Goal: Task Accomplishment & Management: Manage account settings

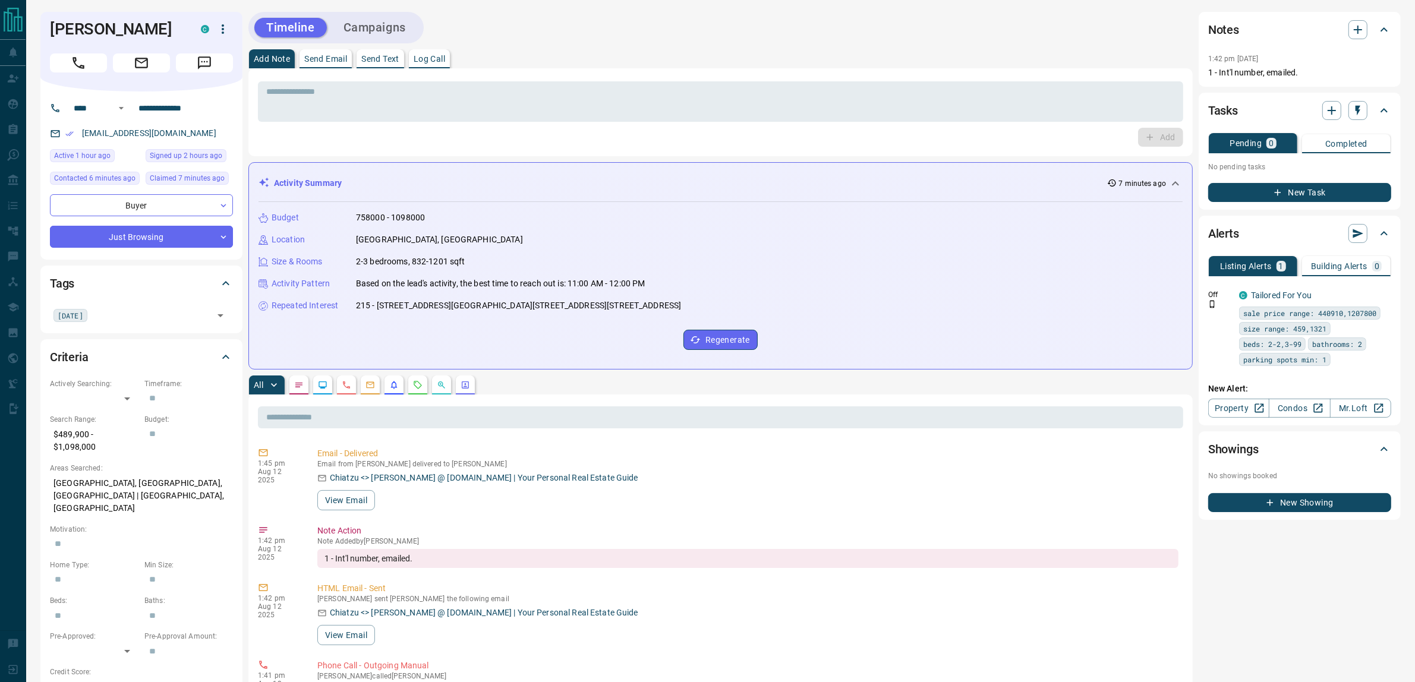
click at [381, 30] on button "Campaigns" at bounding box center [375, 28] width 86 height 20
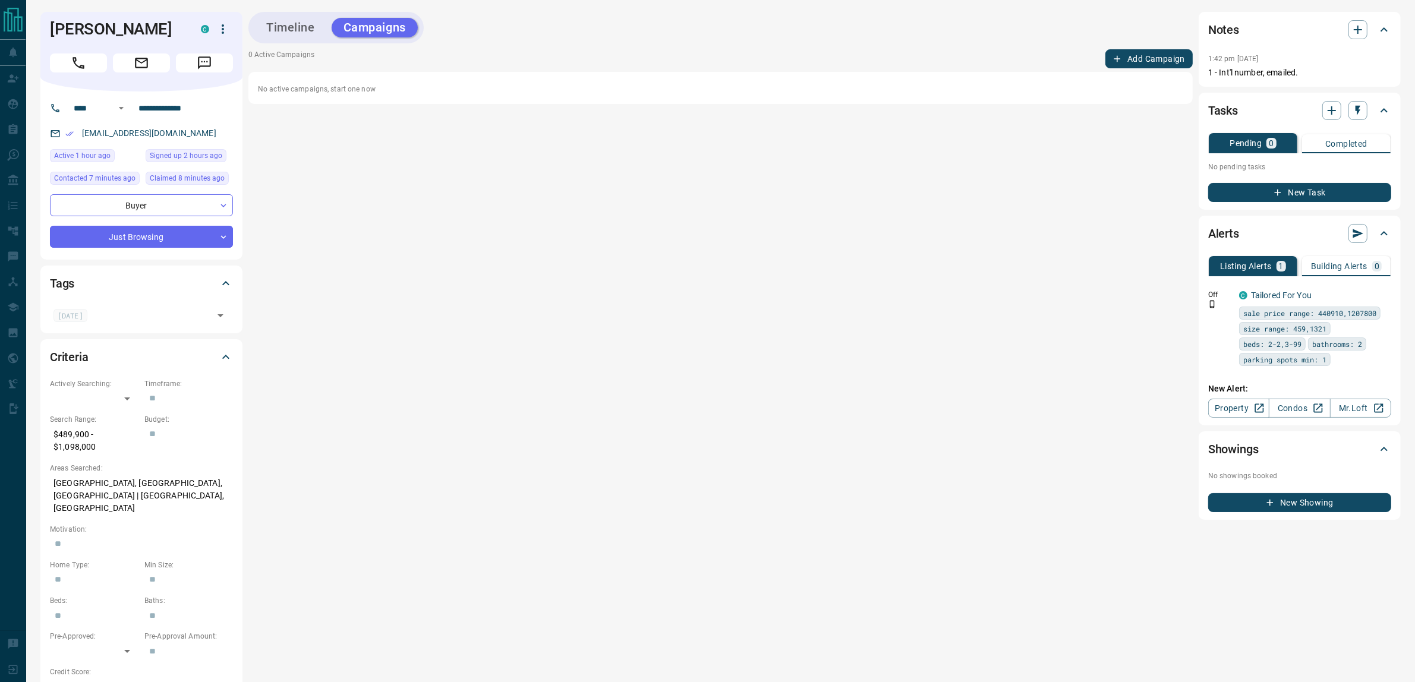
click at [1138, 61] on button "Add Campaign" at bounding box center [1148, 58] width 87 height 19
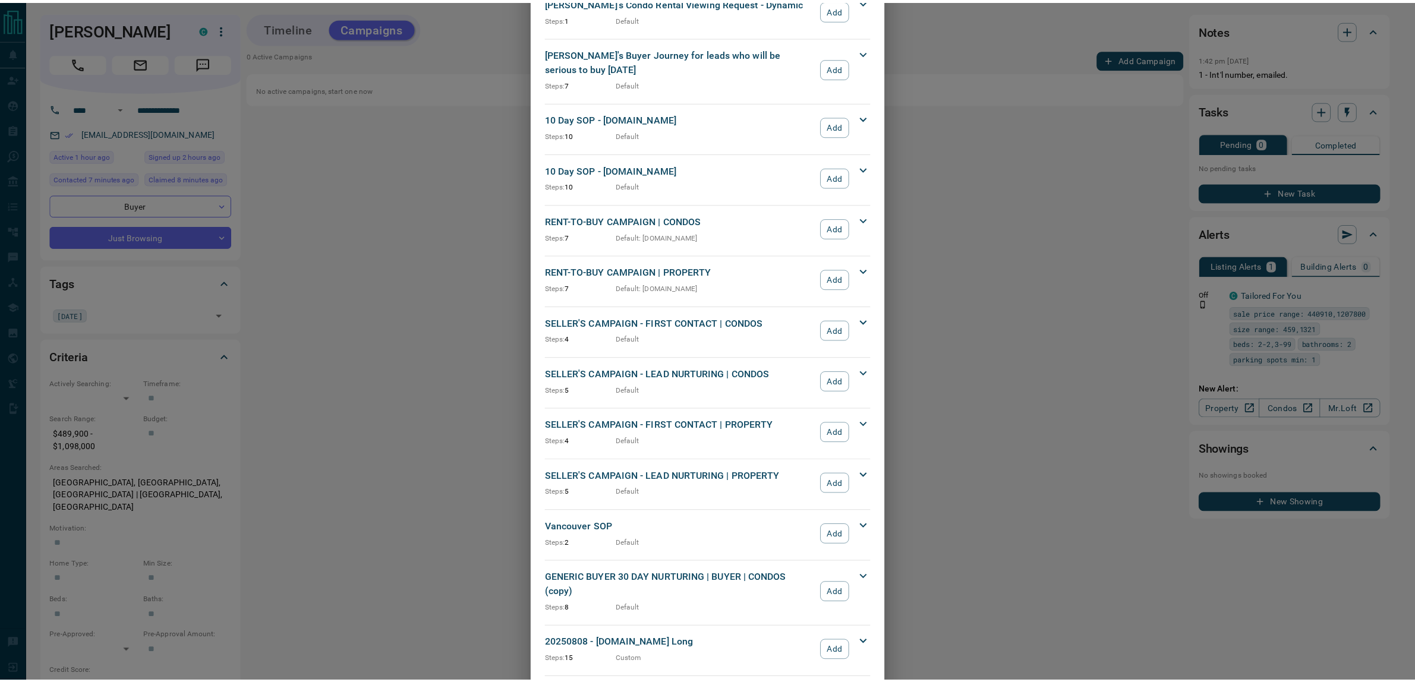
scroll to position [911, 0]
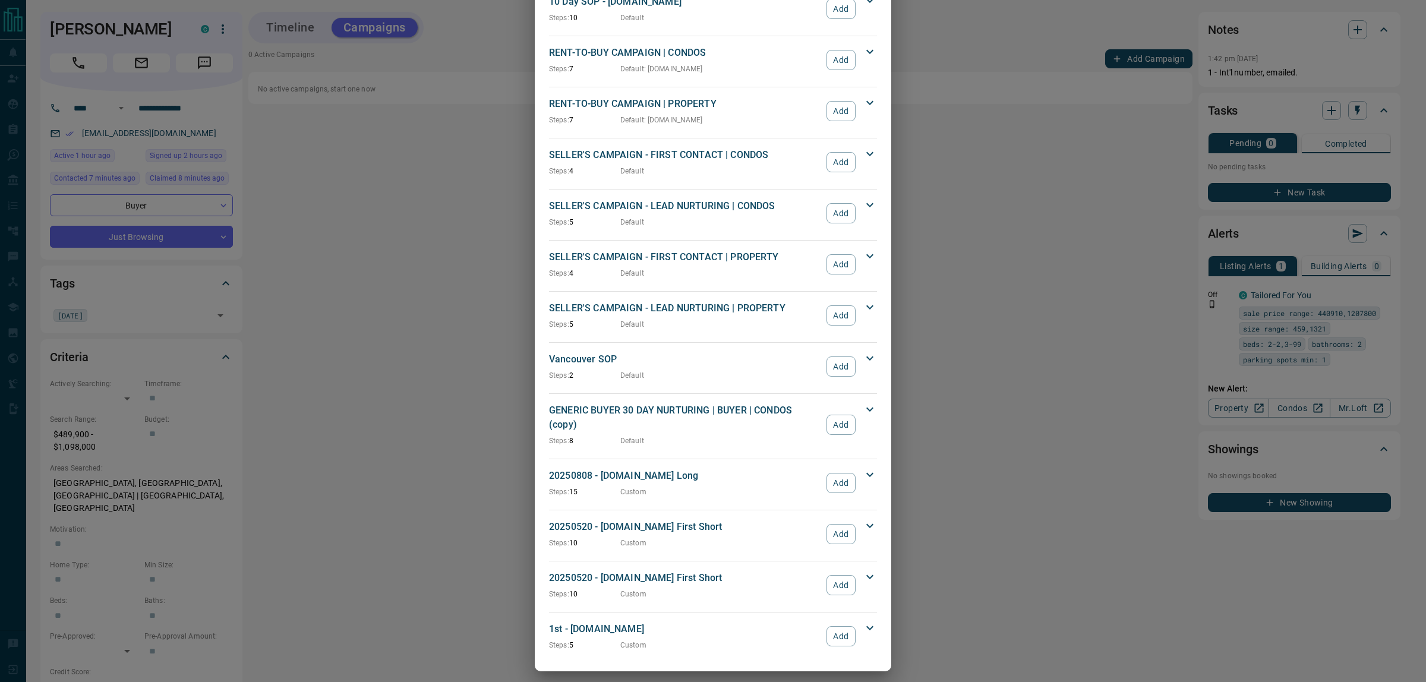
click at [834, 580] on button "Add" at bounding box center [840, 585] width 29 height 20
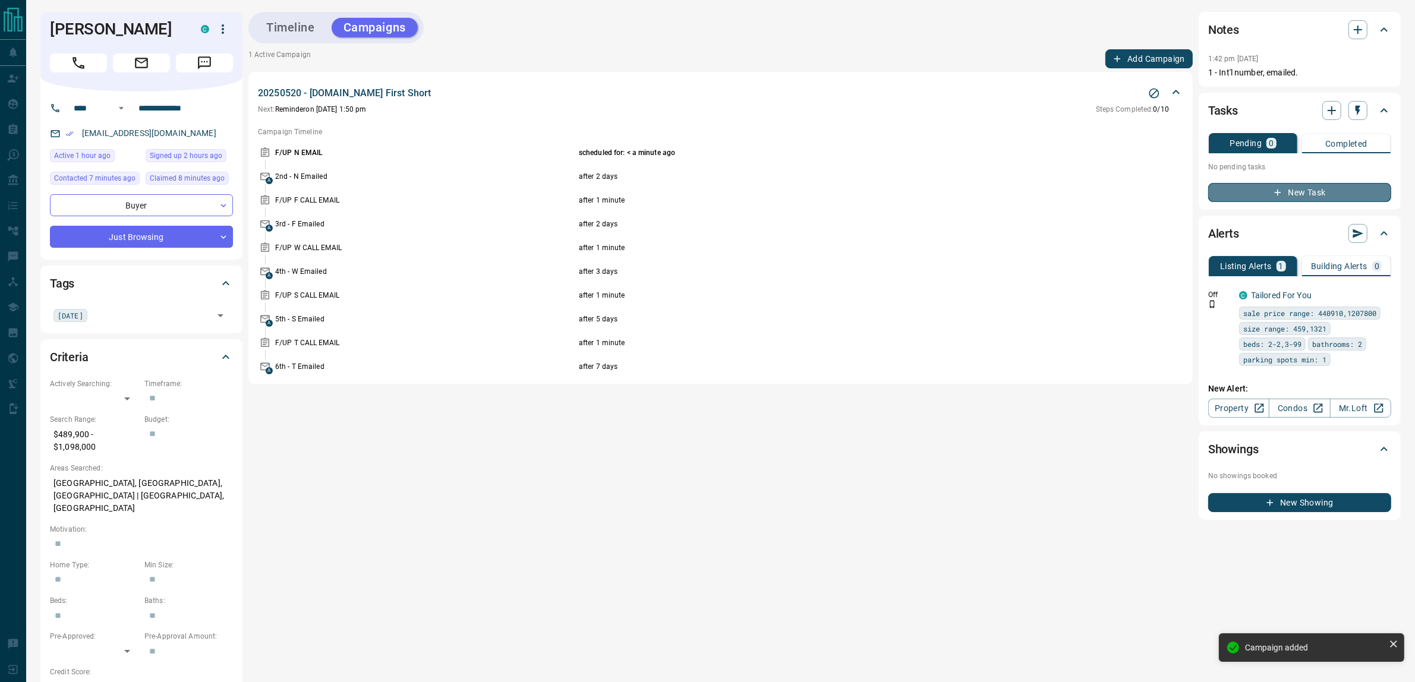
click at [1311, 196] on button "New Task" at bounding box center [1299, 192] width 183 height 19
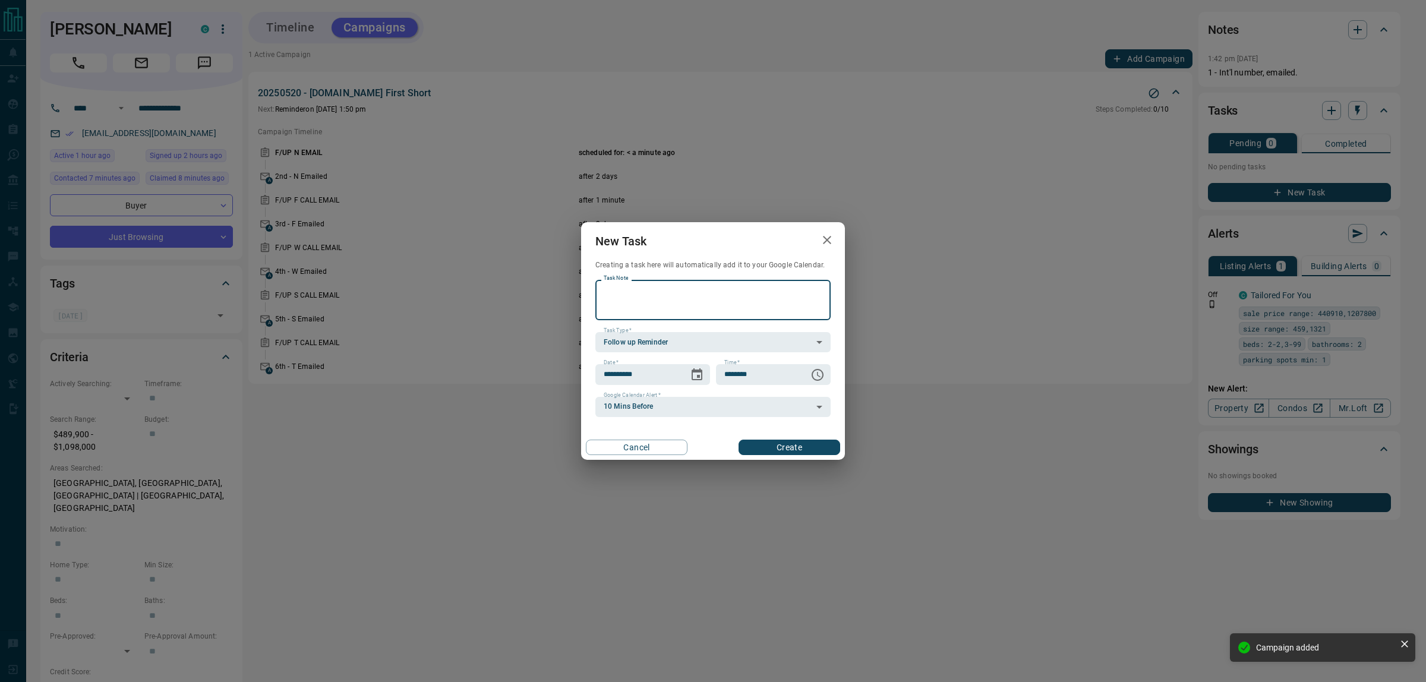
paste textarea "**********"
type textarea "**********"
click at [700, 373] on icon "Choose date, selected date is Aug 13, 2025" at bounding box center [697, 375] width 14 height 14
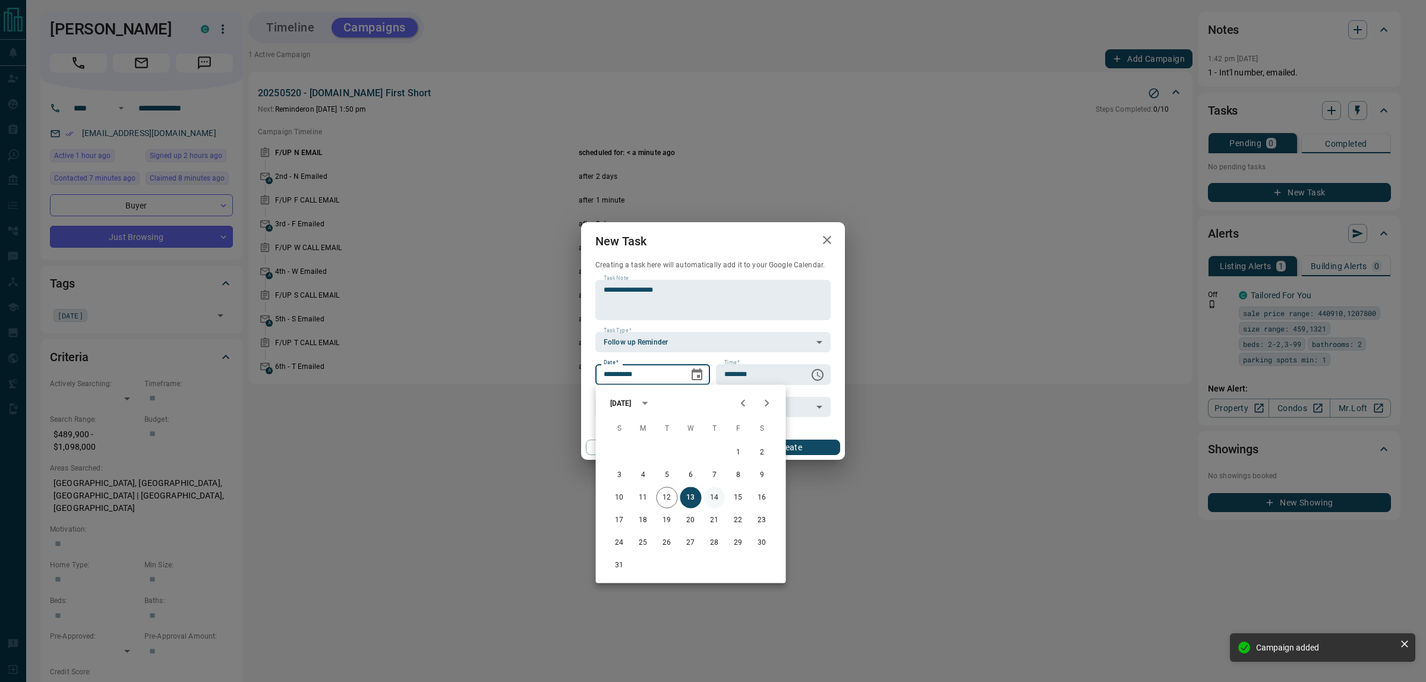
click at [713, 496] on button "14" at bounding box center [714, 497] width 21 height 21
type input "**********"
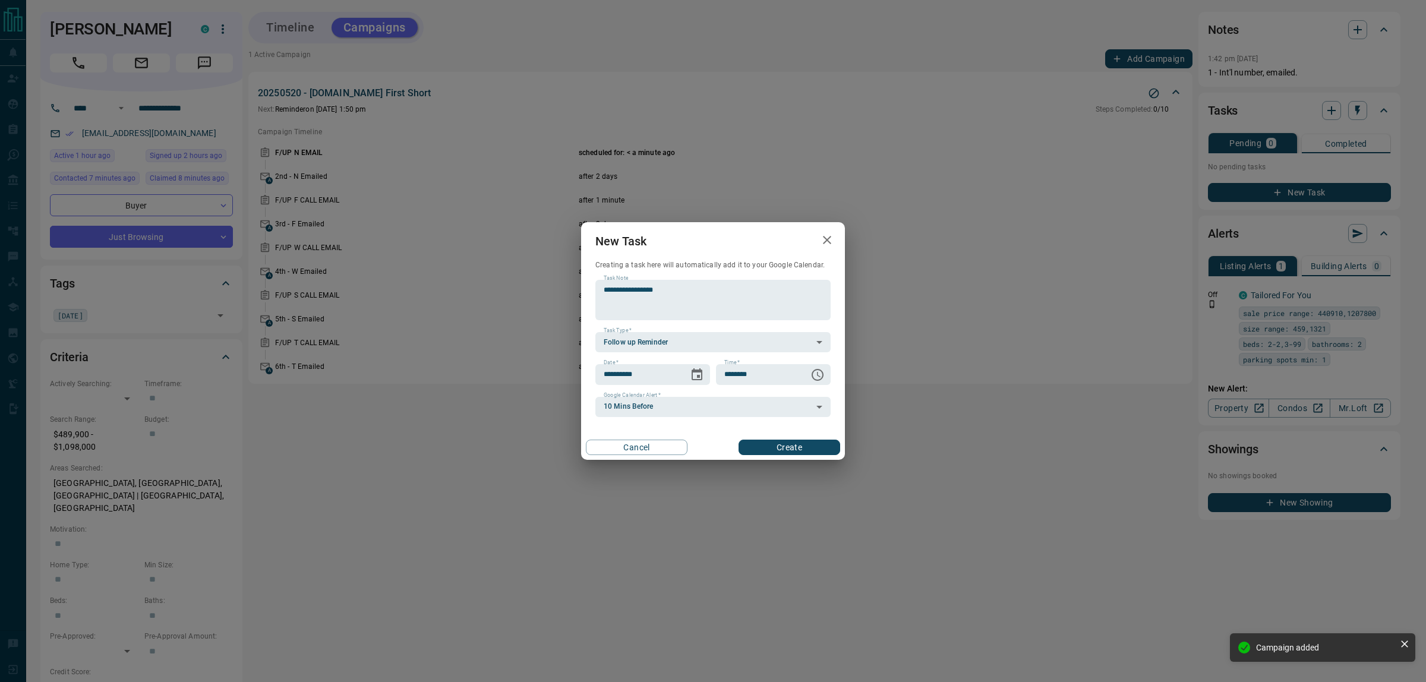
click at [815, 443] on button "Create" at bounding box center [790, 447] width 102 height 15
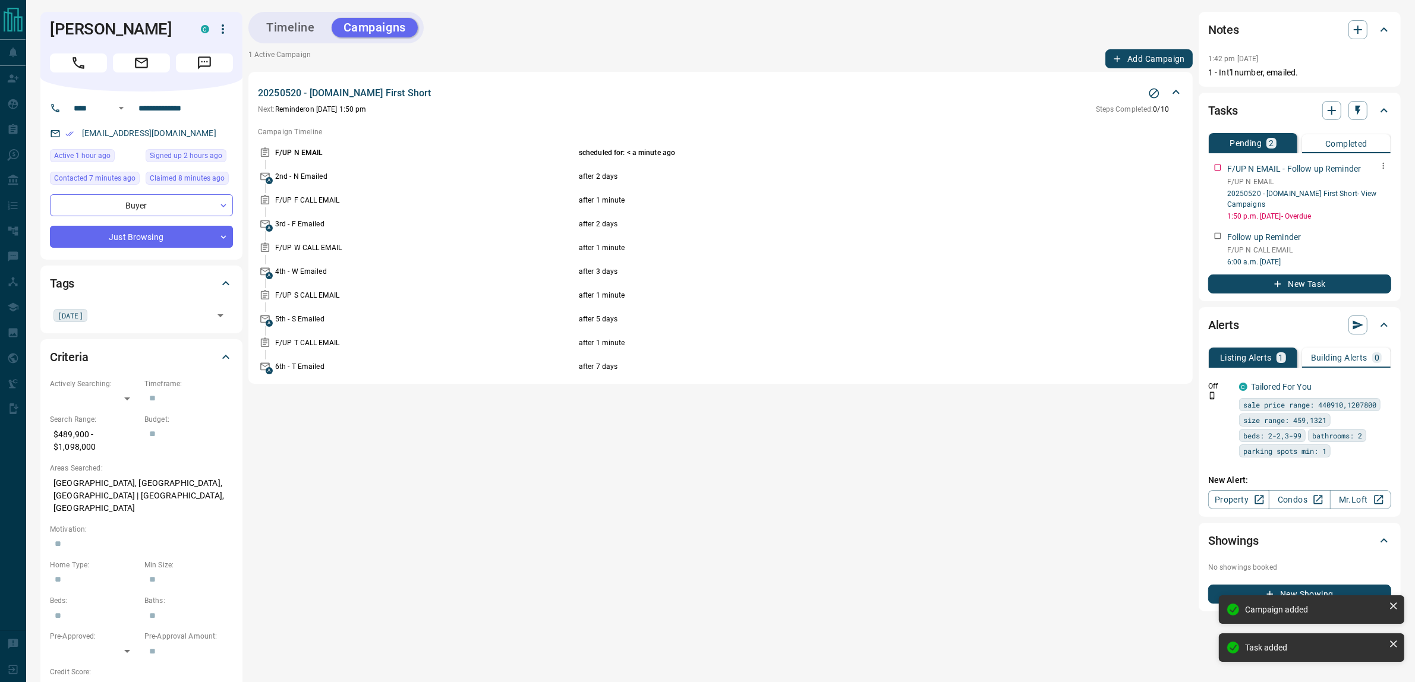
click at [1381, 168] on icon "button" at bounding box center [1383, 166] width 10 height 10
click at [1373, 206] on li "Delete" at bounding box center [1365, 206] width 52 height 18
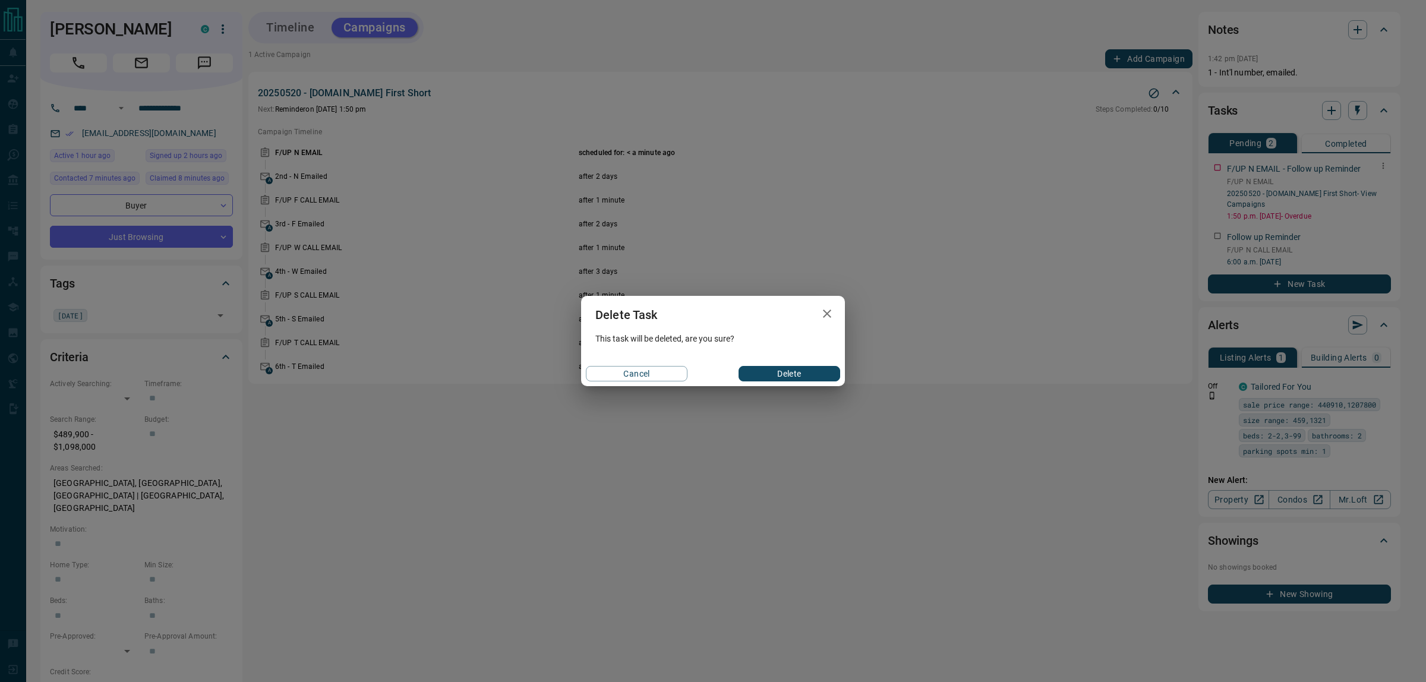
click at [810, 372] on button "Delete" at bounding box center [790, 373] width 102 height 15
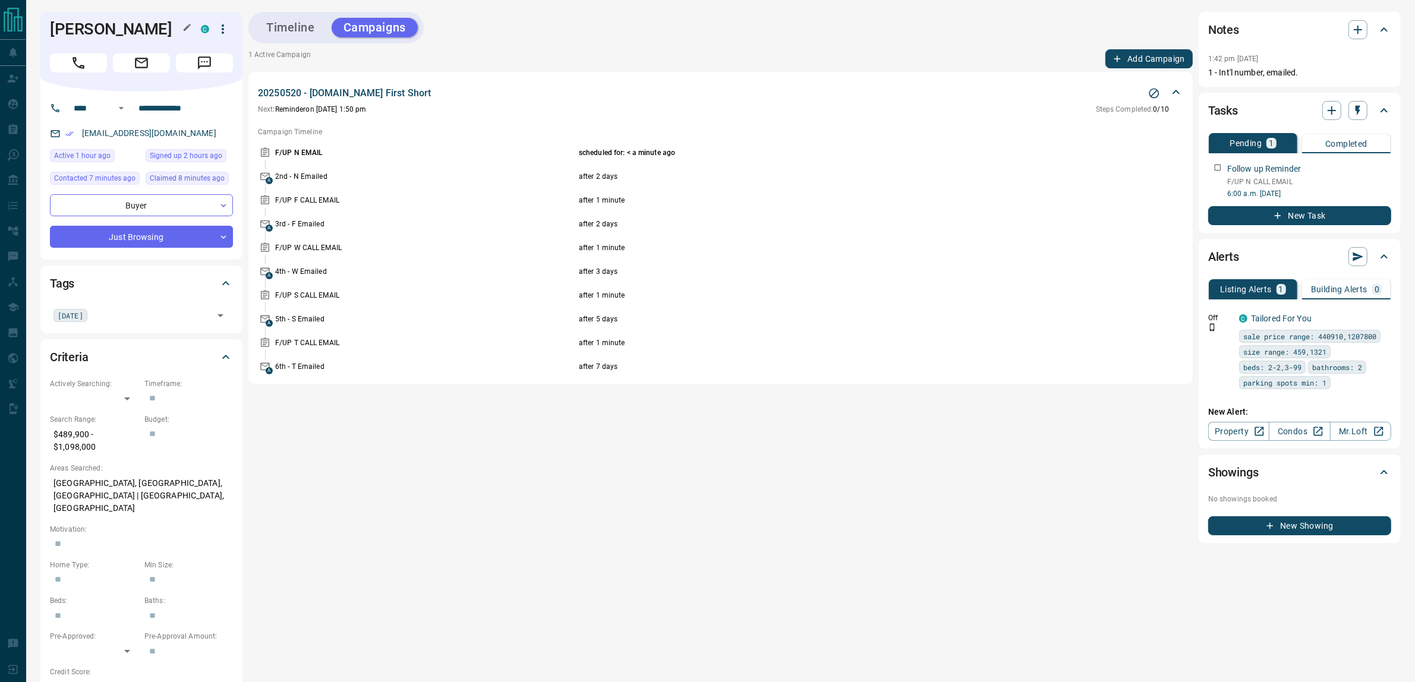
click at [84, 24] on h1 "[PERSON_NAME]" at bounding box center [116, 29] width 133 height 19
drag, startPoint x: 84, startPoint y: 24, endPoint x: 117, endPoint y: 27, distance: 32.8
click at [117, 27] on h1 "[PERSON_NAME]" at bounding box center [116, 29] width 133 height 19
copy h1 "[PERSON_NAME]"
click at [294, 29] on button "Timeline" at bounding box center [290, 28] width 72 height 20
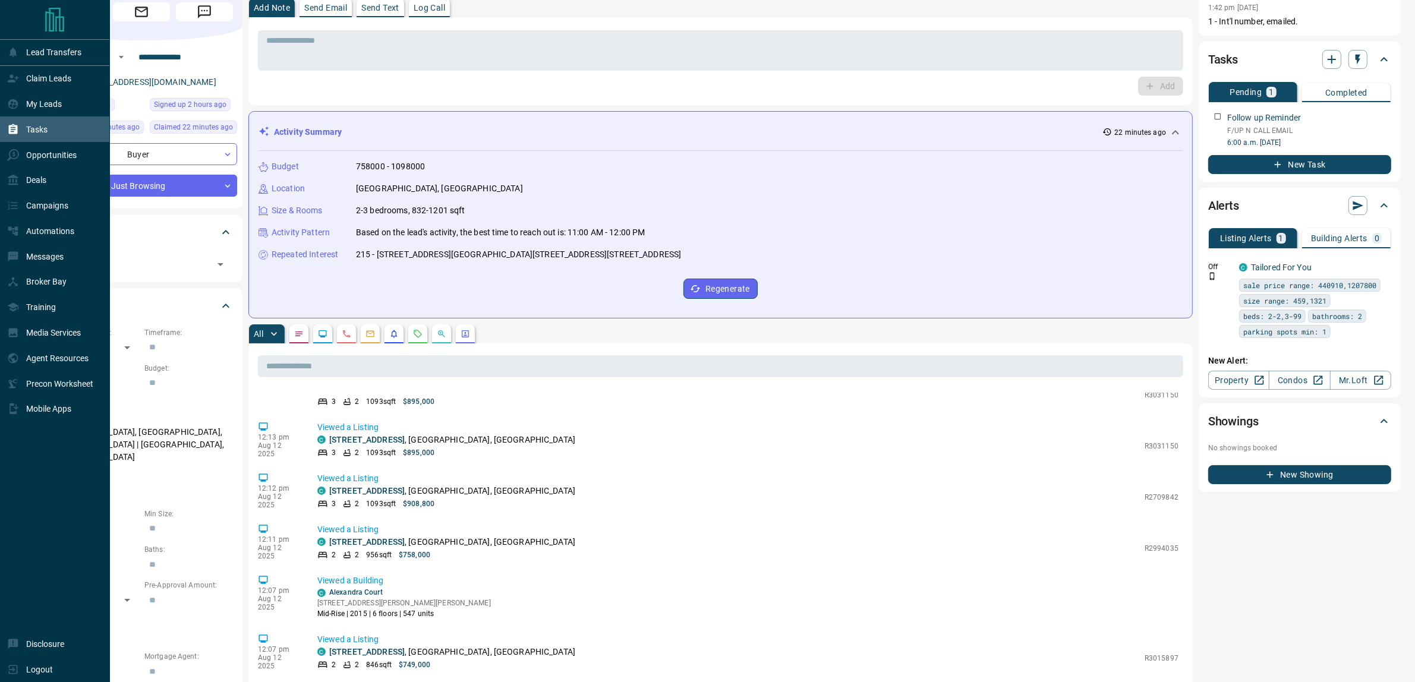
scroll to position [0, 0]
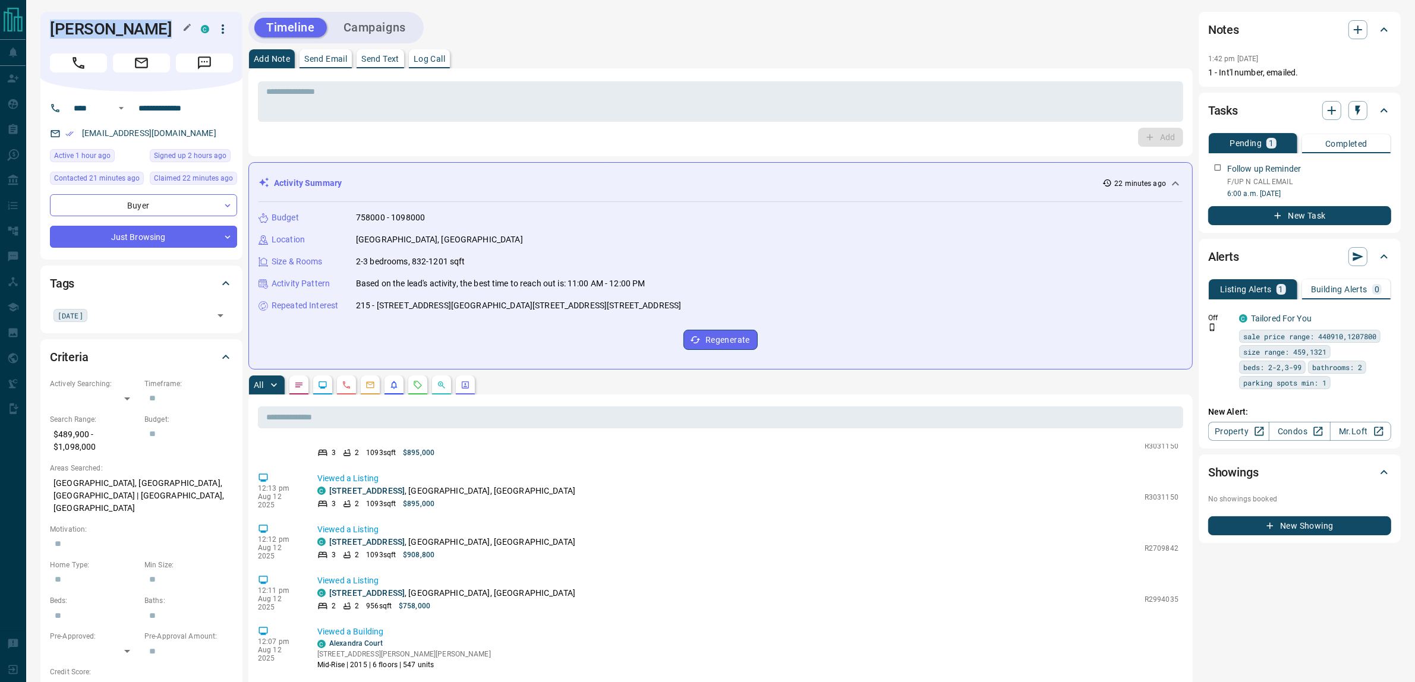
click at [79, 29] on h1 "[PERSON_NAME]" at bounding box center [116, 29] width 133 height 19
drag, startPoint x: 79, startPoint y: 29, endPoint x: 125, endPoint y: 29, distance: 46.3
click at [125, 29] on h1 "[PERSON_NAME]" at bounding box center [116, 29] width 133 height 19
